Goal: Task Accomplishment & Management: Use online tool/utility

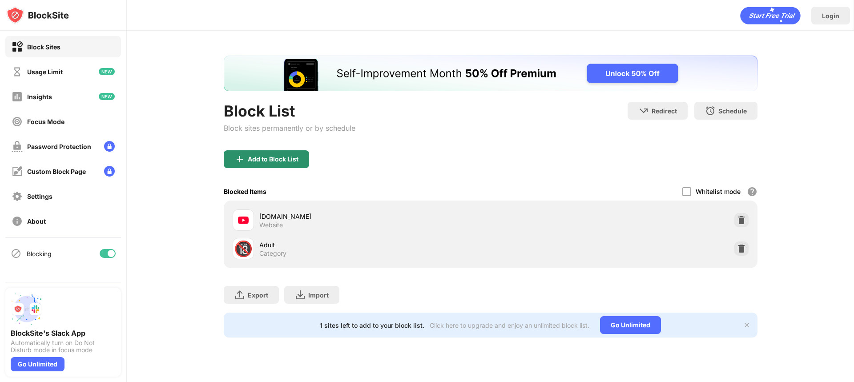
click at [262, 159] on div "Add to Block List" at bounding box center [273, 159] width 51 height 7
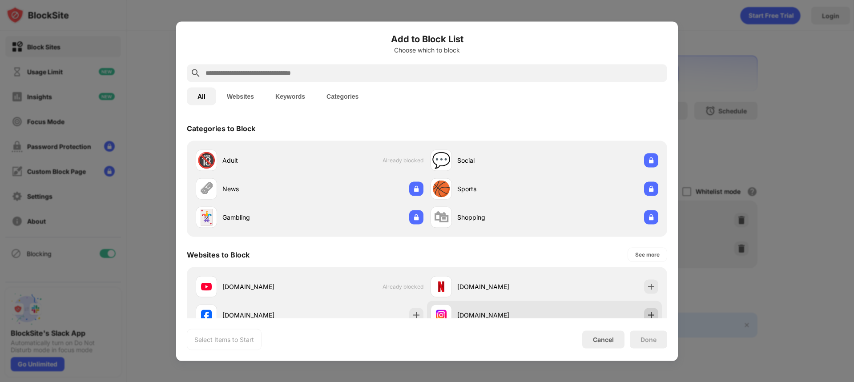
click at [647, 313] on img at bounding box center [651, 314] width 9 height 9
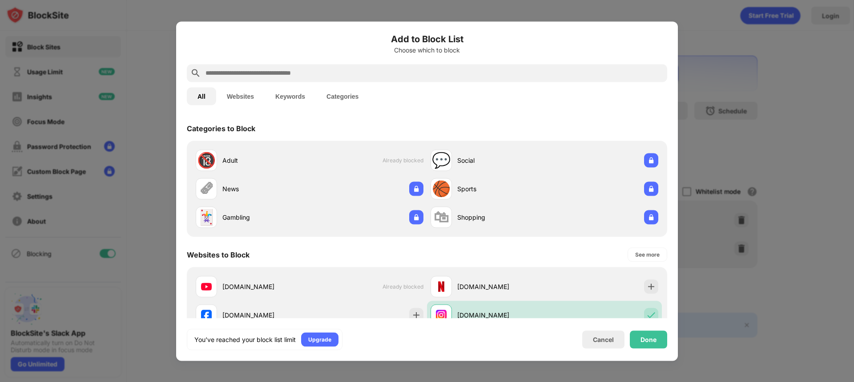
click at [651, 340] on div "Done" at bounding box center [648, 339] width 16 height 7
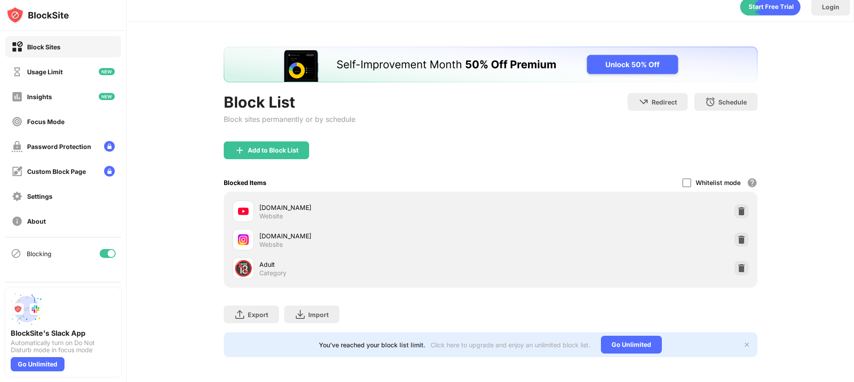
scroll to position [16, 0]
